Goal: Check status: Check status

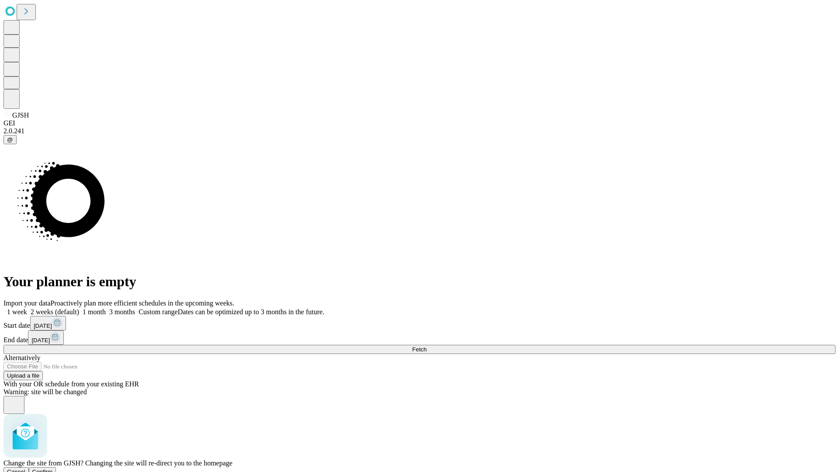
click at [53, 468] on span "Confirm" at bounding box center [42, 471] width 21 height 7
click at [106, 308] on label "1 month" at bounding box center [92, 311] width 27 height 7
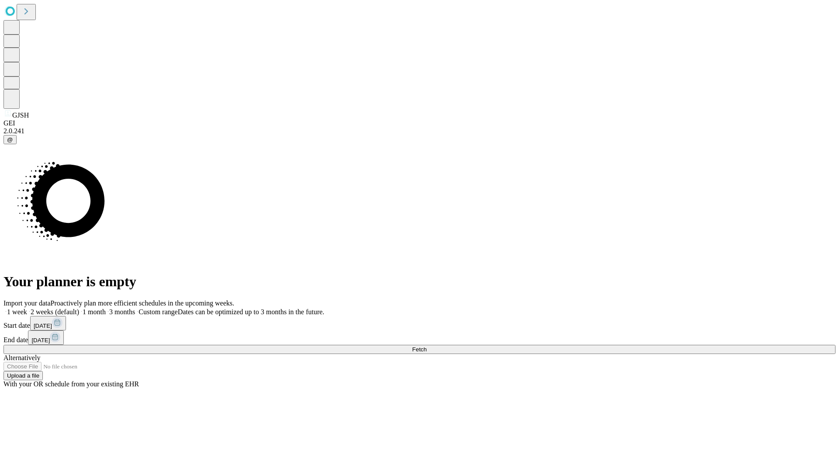
click at [426, 346] on span "Fetch" at bounding box center [419, 349] width 14 height 7
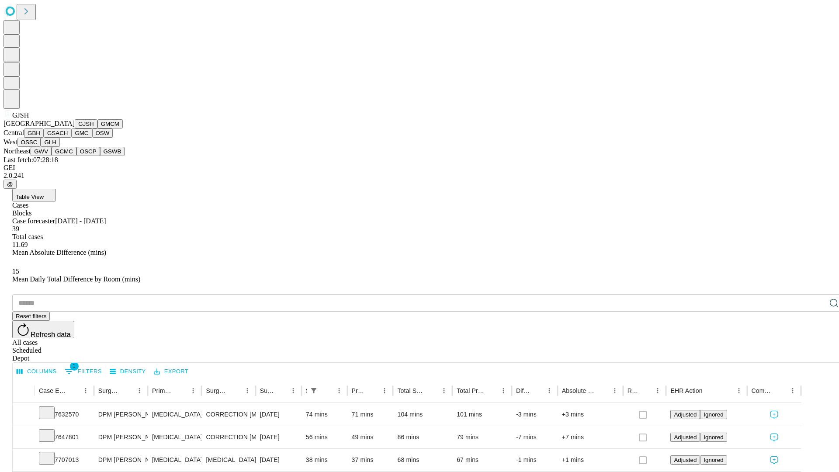
click at [97, 128] on button "GMCM" at bounding box center [109, 123] width 25 height 9
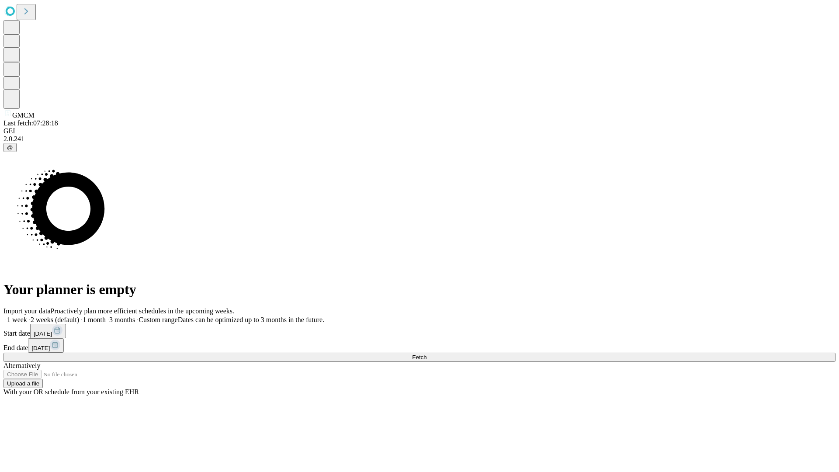
click at [426, 354] on span "Fetch" at bounding box center [419, 357] width 14 height 7
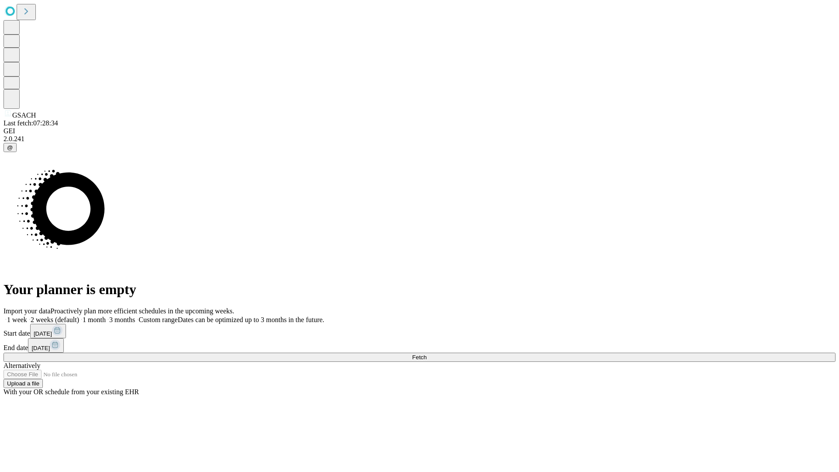
click at [106, 316] on label "1 month" at bounding box center [92, 319] width 27 height 7
click at [426, 354] on span "Fetch" at bounding box center [419, 357] width 14 height 7
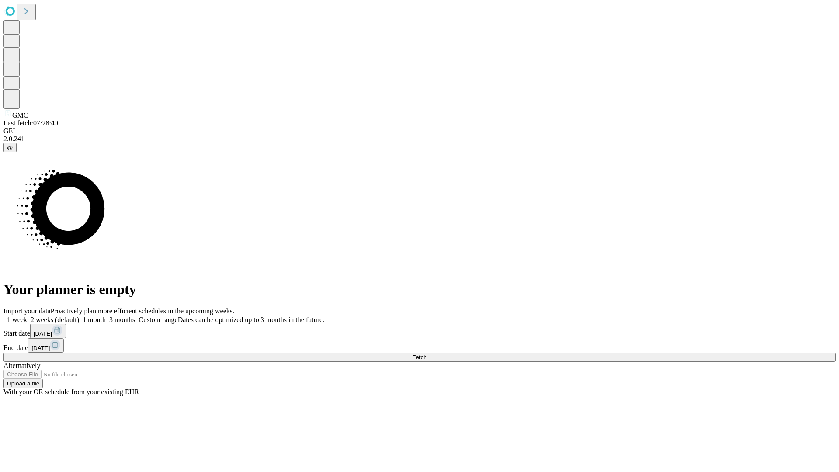
click at [106, 316] on label "1 month" at bounding box center [92, 319] width 27 height 7
click at [426, 354] on span "Fetch" at bounding box center [419, 357] width 14 height 7
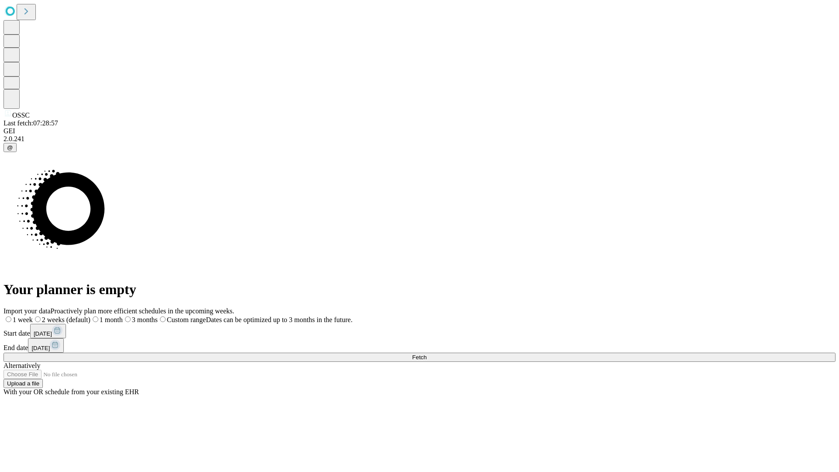
click at [123, 316] on label "1 month" at bounding box center [106, 319] width 32 height 7
click at [426, 354] on span "Fetch" at bounding box center [419, 357] width 14 height 7
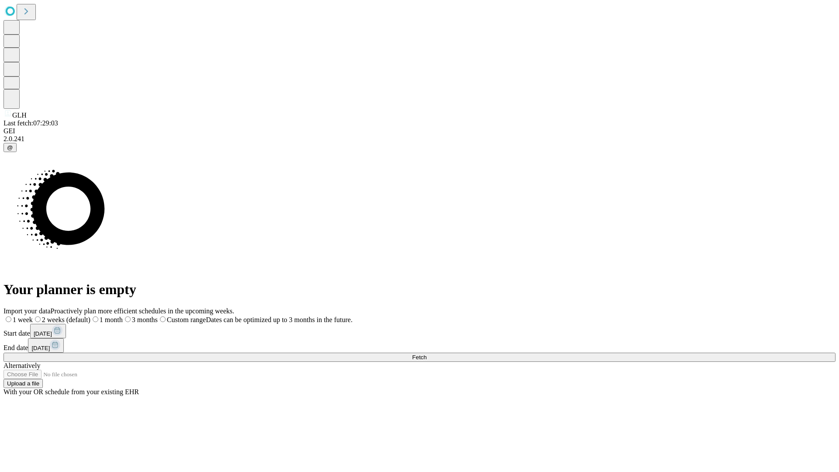
click at [123, 316] on label "1 month" at bounding box center [106, 319] width 32 height 7
click at [426, 354] on span "Fetch" at bounding box center [419, 357] width 14 height 7
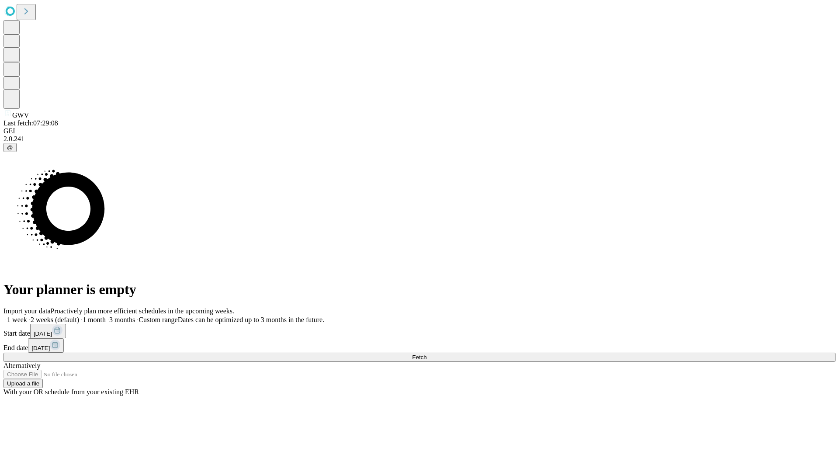
click at [106, 316] on label "1 month" at bounding box center [92, 319] width 27 height 7
click at [426, 354] on span "Fetch" at bounding box center [419, 357] width 14 height 7
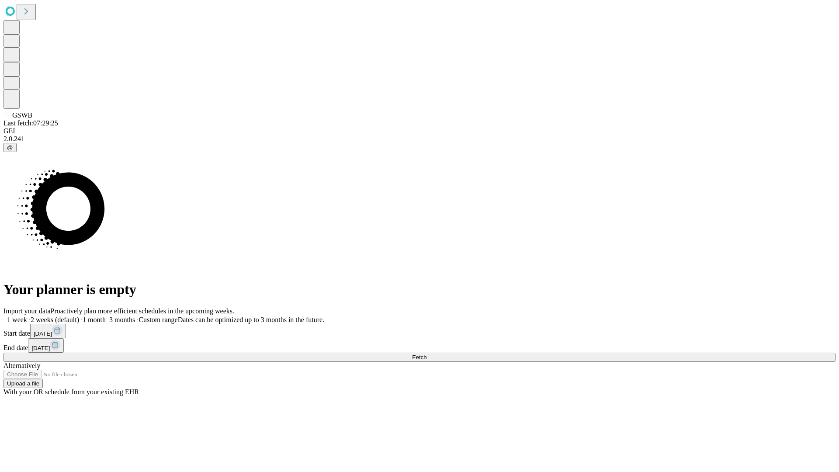
click at [106, 316] on label "1 month" at bounding box center [92, 319] width 27 height 7
click at [426, 354] on span "Fetch" at bounding box center [419, 357] width 14 height 7
